Goal: Navigation & Orientation: Find specific page/section

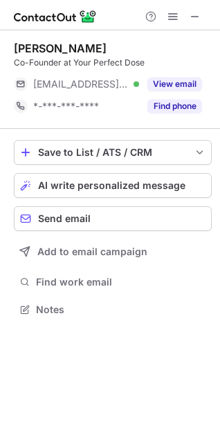
scroll to position [300, 220]
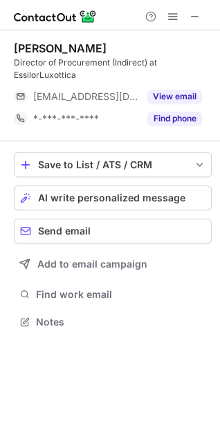
scroll to position [313, 220]
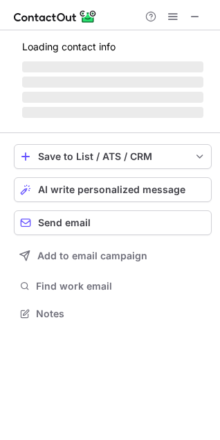
scroll to position [322, 220]
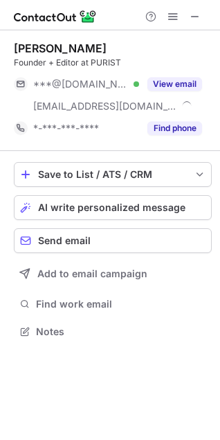
scroll to position [322, 220]
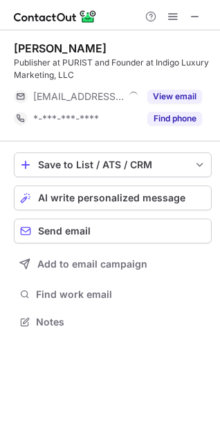
scroll to position [313, 220]
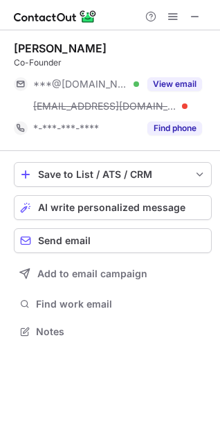
scroll to position [322, 220]
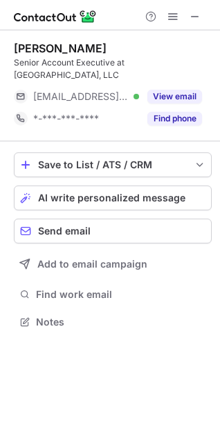
scroll to position [300, 220]
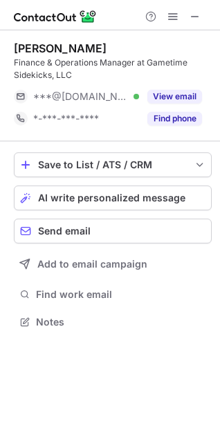
scroll to position [313, 220]
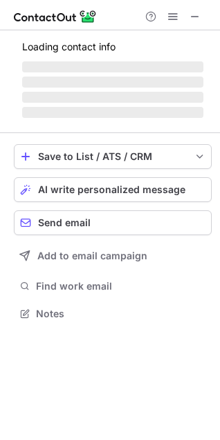
scroll to position [344, 220]
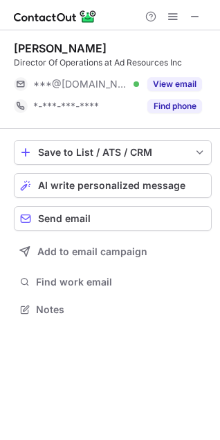
scroll to position [300, 220]
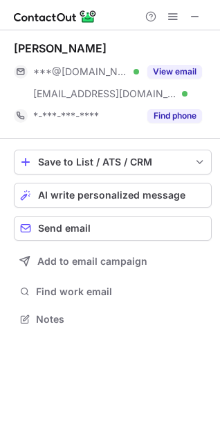
scroll to position [310, 220]
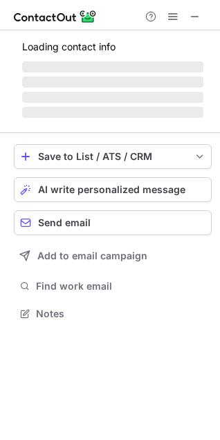
scroll to position [335, 220]
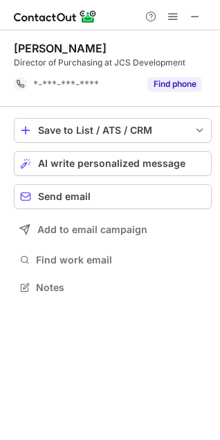
scroll to position [278, 220]
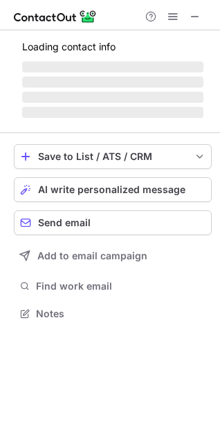
scroll to position [322, 220]
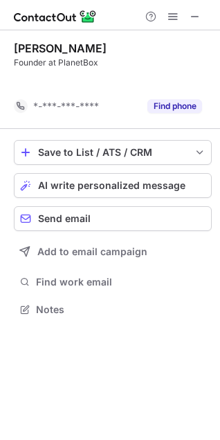
scroll to position [278, 220]
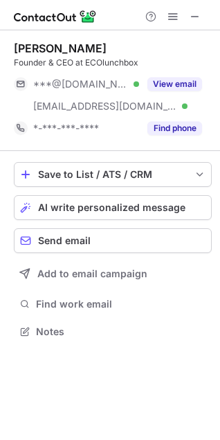
scroll to position [322, 220]
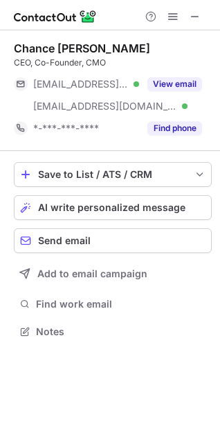
scroll to position [322, 220]
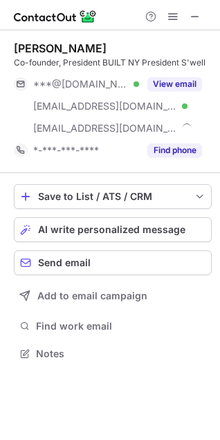
scroll to position [344, 220]
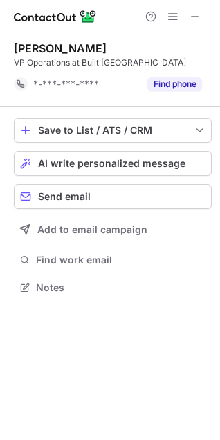
scroll to position [278, 220]
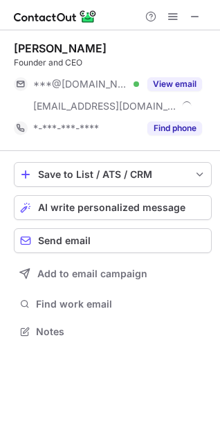
scroll to position [322, 220]
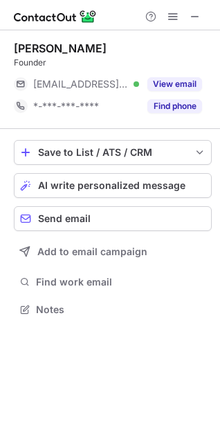
scroll to position [300, 220]
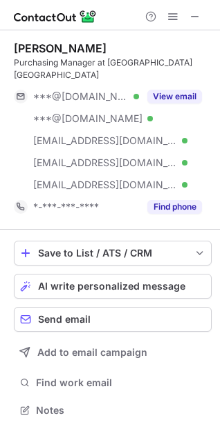
scroll to position [401, 220]
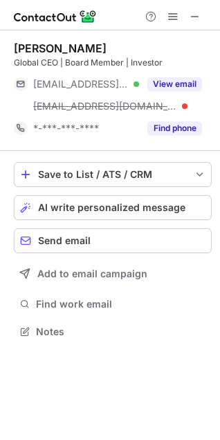
scroll to position [322, 220]
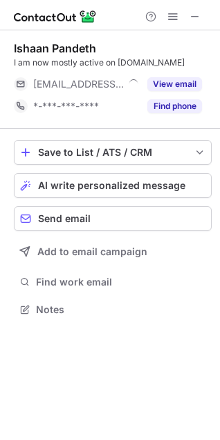
scroll to position [300, 220]
